Goal: Task Accomplishment & Management: Use online tool/utility

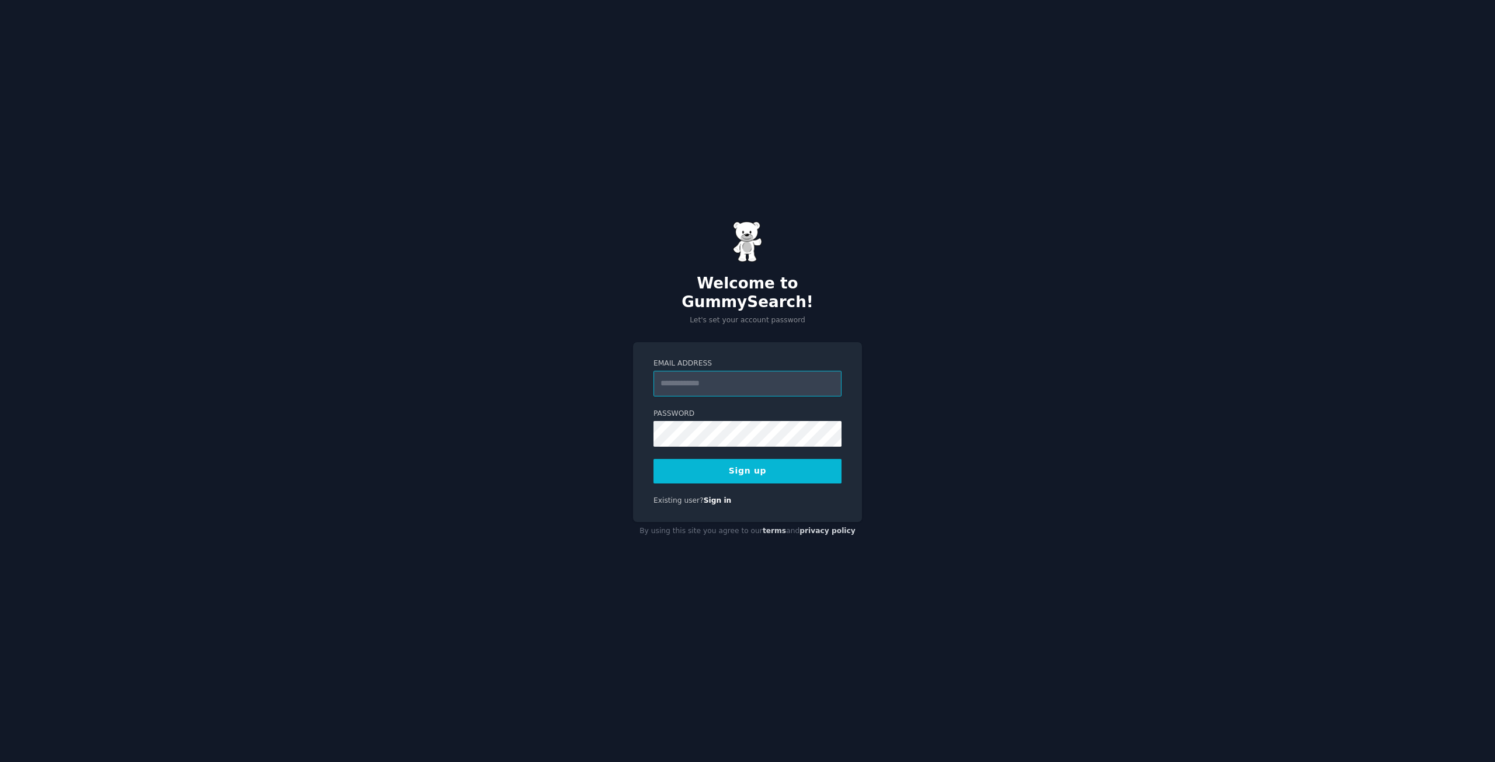
click at [693, 372] on input "Email Address" at bounding box center [748, 384] width 188 height 26
type input "**********"
click at [725, 462] on button "Sign up" at bounding box center [748, 471] width 188 height 25
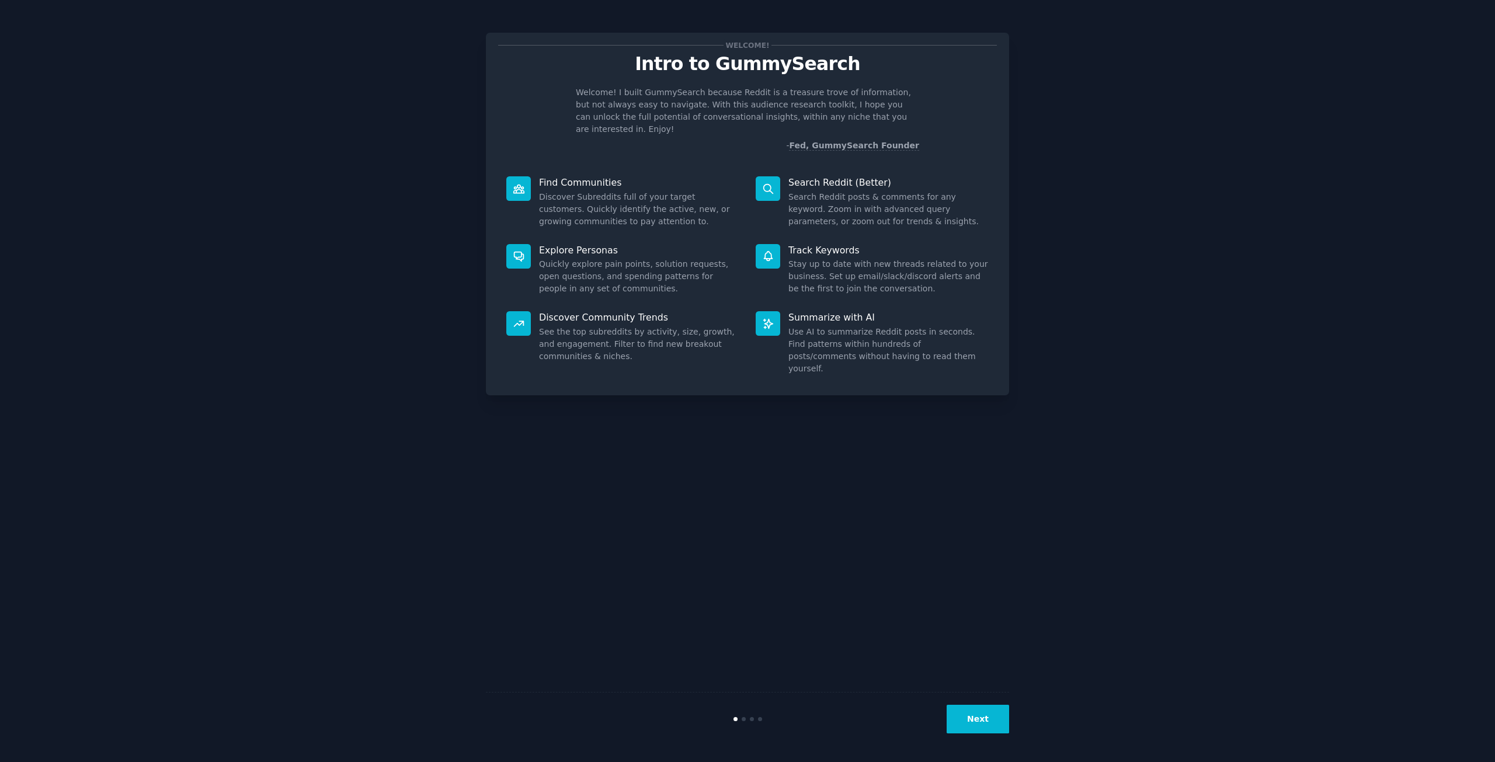
click at [405, 105] on div "Welcome! Intro to GummySearch Welcome! I built GummySearch because Reddit is a …" at bounding box center [747, 381] width 1463 height 730
click at [973, 706] on button "Next" at bounding box center [978, 719] width 63 height 29
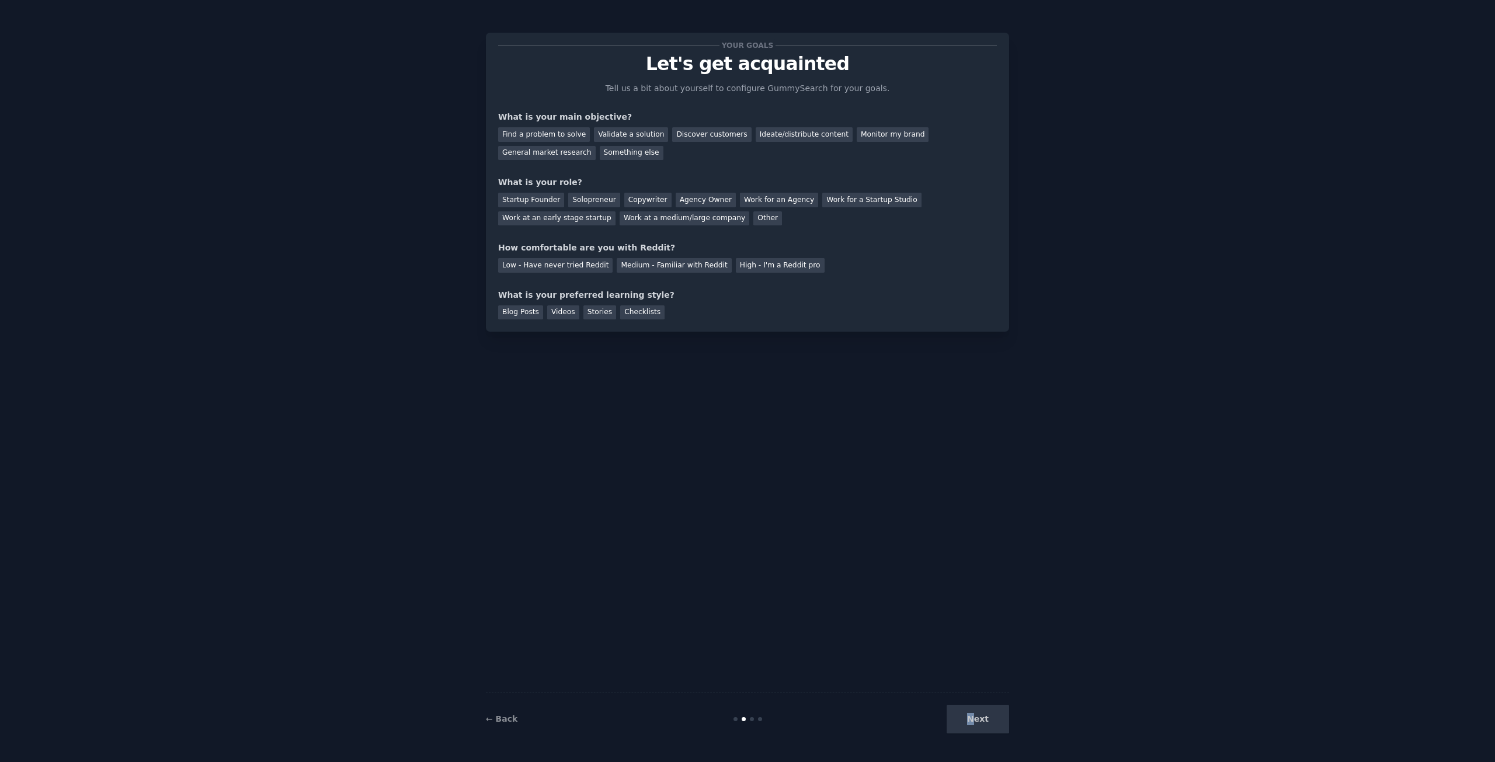
drag, startPoint x: 973, startPoint y: 706, endPoint x: 976, endPoint y: 715, distance: 9.1
click at [975, 714] on div "Next" at bounding box center [922, 719] width 175 height 29
click at [596, 146] on div "General market research" at bounding box center [547, 153] width 98 height 15
click at [754, 216] on div "Other" at bounding box center [768, 218] width 29 height 15
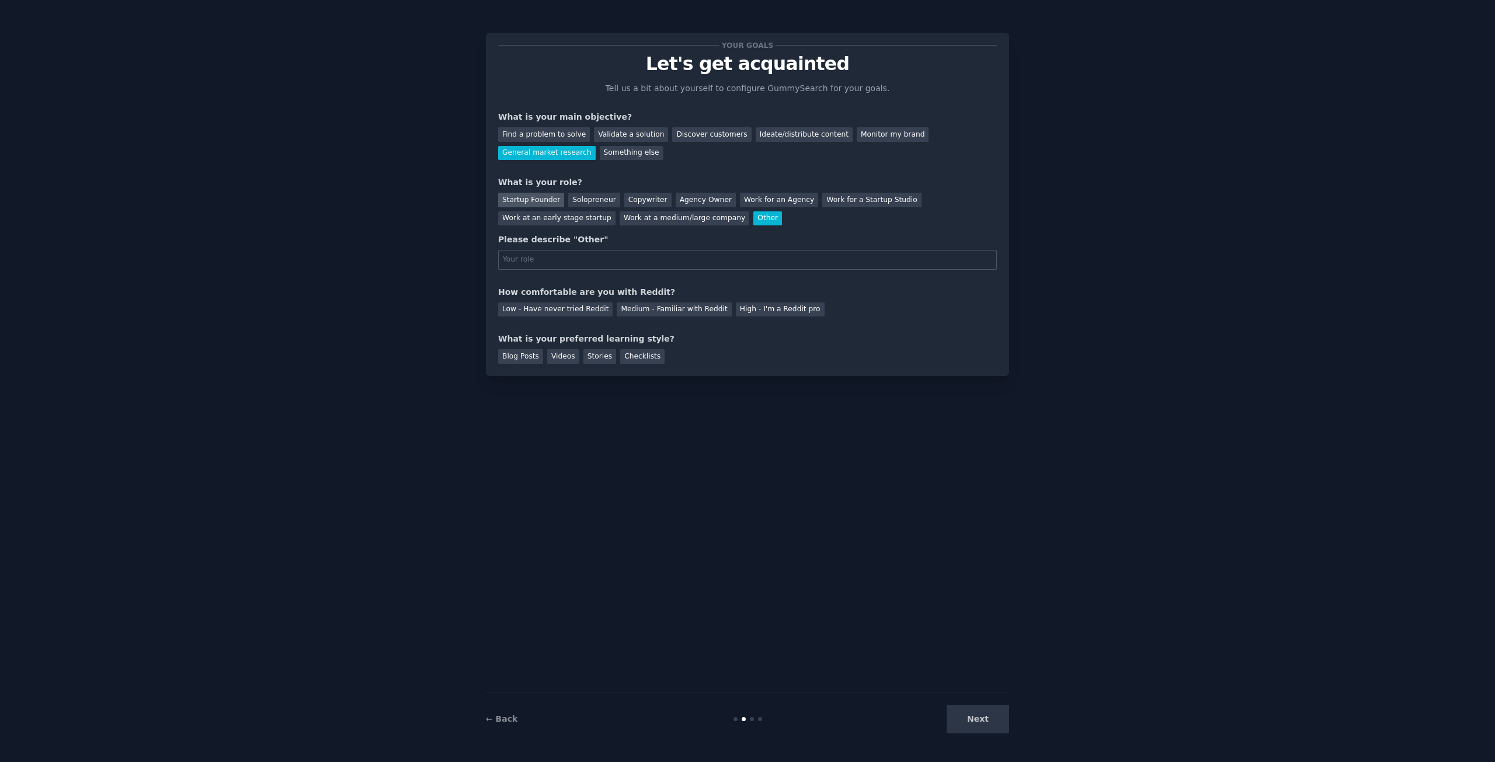
click at [544, 200] on div "Startup Founder" at bounding box center [531, 200] width 66 height 15
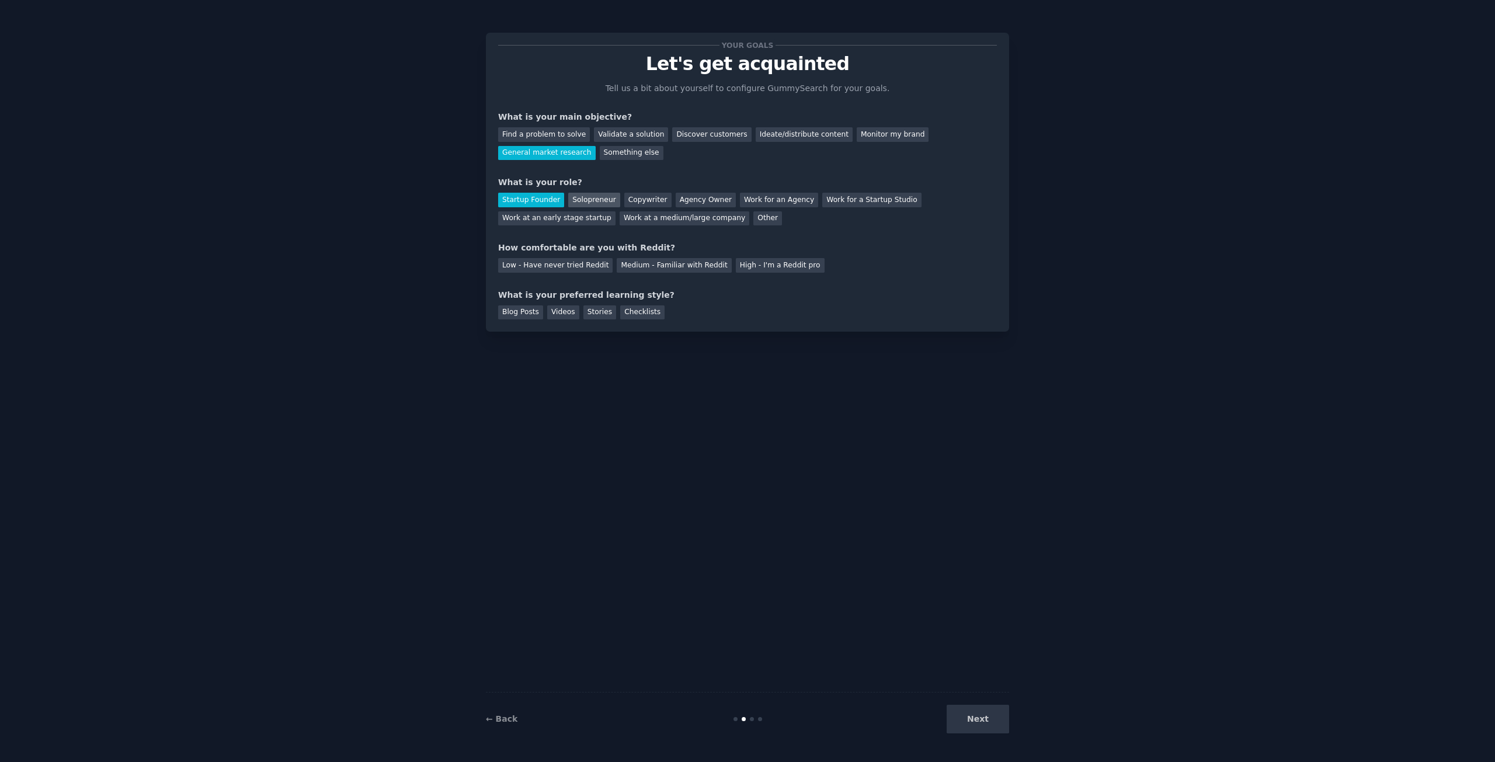
click at [584, 200] on div "Solopreneur" at bounding box center [593, 200] width 51 height 15
drag, startPoint x: 516, startPoint y: 248, endPoint x: 645, endPoint y: 238, distance: 130.1
click at [645, 238] on div "Your goals Let's get acquainted Tell us a bit about yourself to configure Gummy…" at bounding box center [747, 182] width 499 height 275
click at [628, 246] on div "How comfortable are you with Reddit?" at bounding box center [747, 248] width 499 height 12
click at [641, 266] on div "Medium - Familiar with Reddit" at bounding box center [674, 265] width 114 height 15
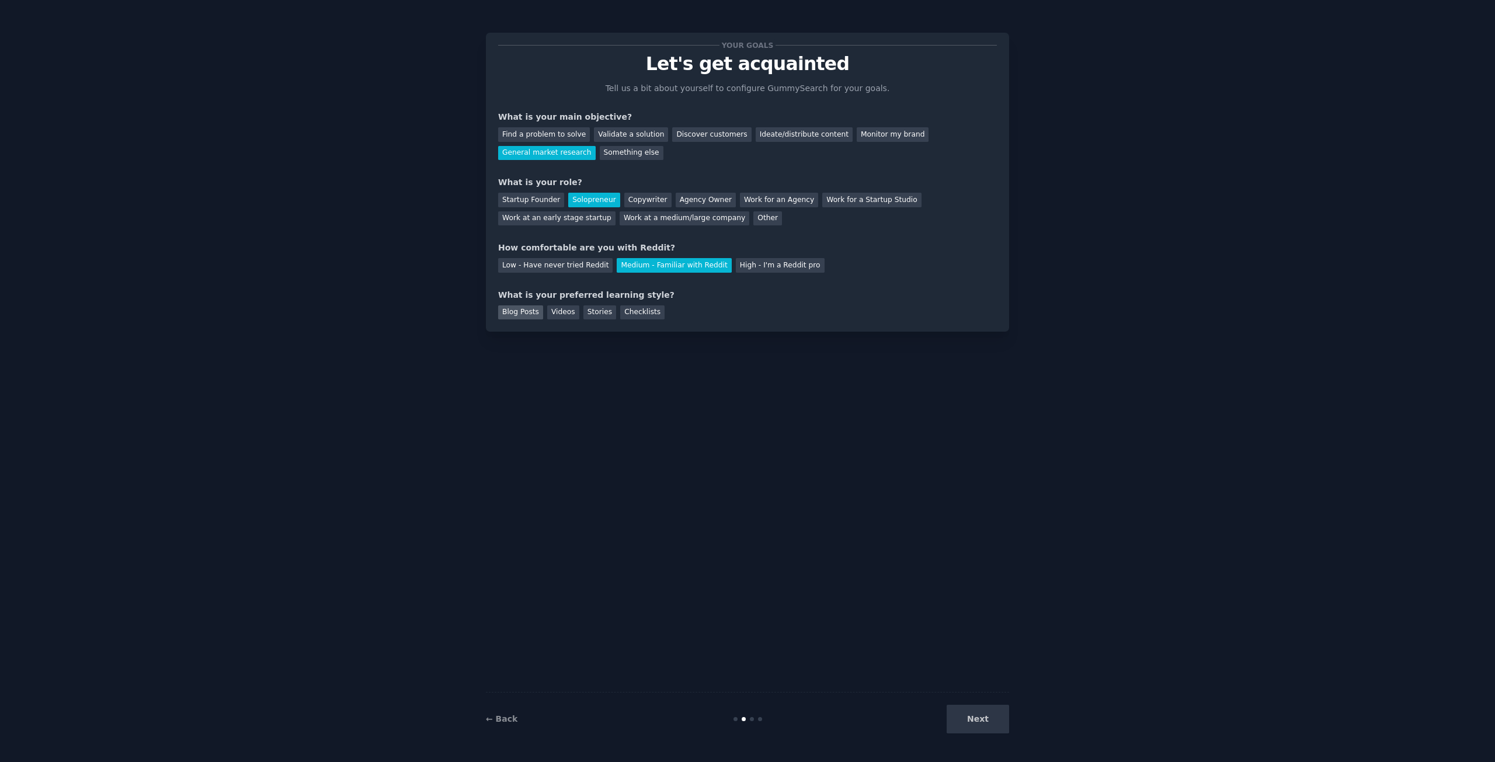
click at [516, 314] on div "Blog Posts" at bounding box center [520, 313] width 45 height 15
click at [563, 315] on div "Videos" at bounding box center [563, 313] width 32 height 15
click at [516, 313] on div "Blog Posts" at bounding box center [520, 313] width 45 height 15
click at [1011, 730] on div "Your goals Let's get acquainted Tell us a bit about yourself to configure Gummy…" at bounding box center [747, 381] width 1463 height 730
click at [987, 723] on button "Next" at bounding box center [978, 719] width 63 height 29
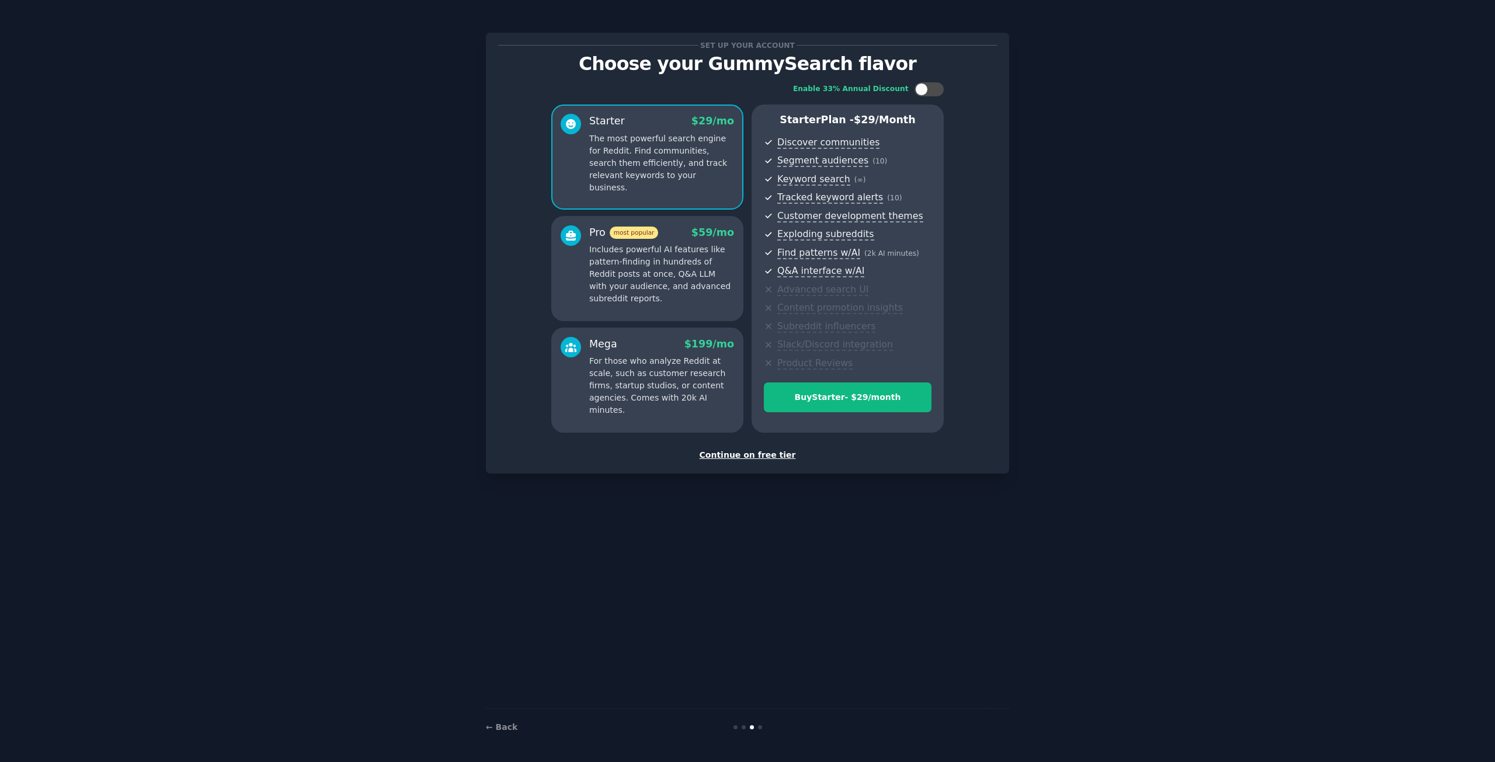
click at [754, 454] on div "Continue on free tier" at bounding box center [747, 455] width 499 height 12
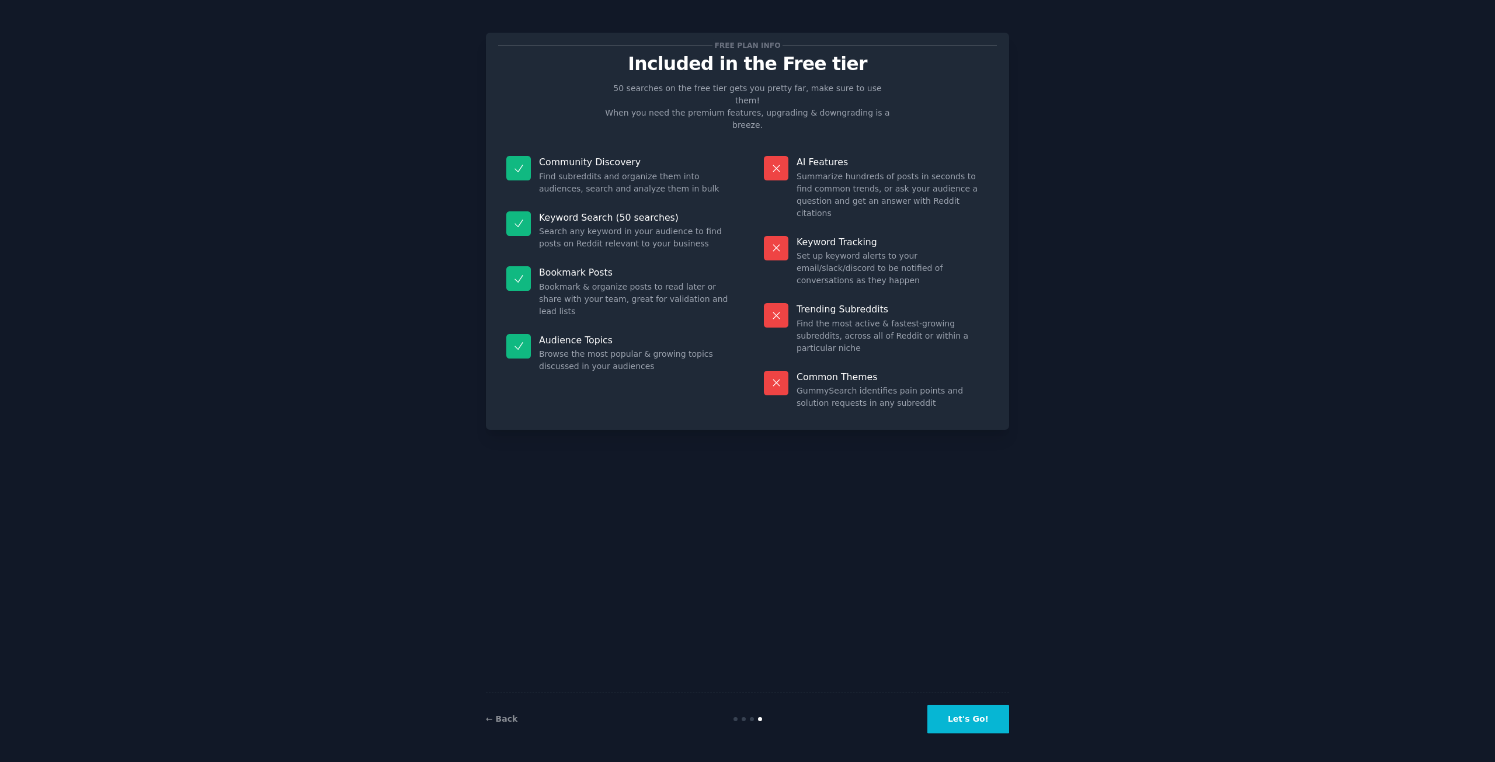
click at [956, 718] on button "Let's Go!" at bounding box center [969, 719] width 82 height 29
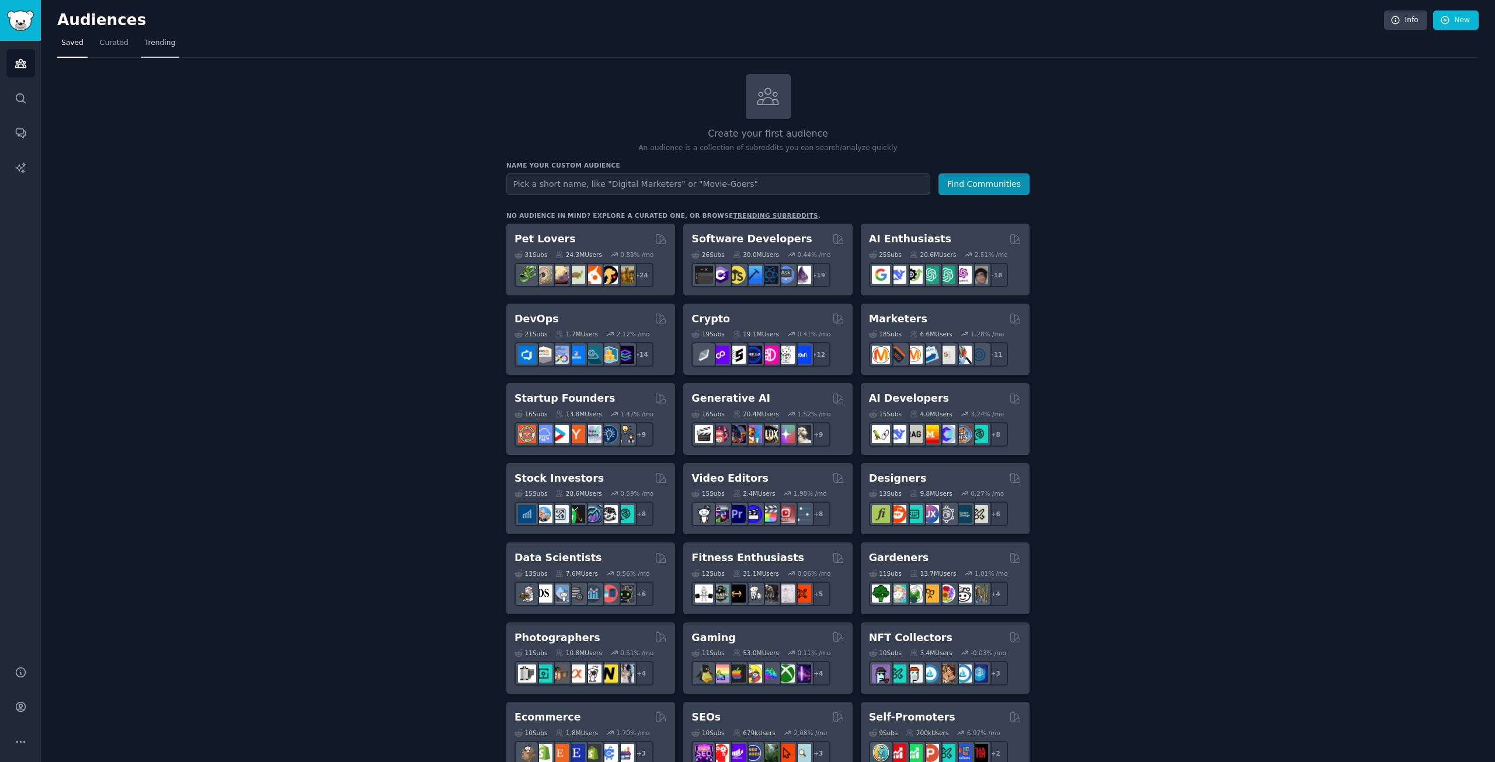
click at [145, 38] on span "Trending" at bounding box center [160, 43] width 30 height 11
